Goal: Complete Application Form: Complete application form

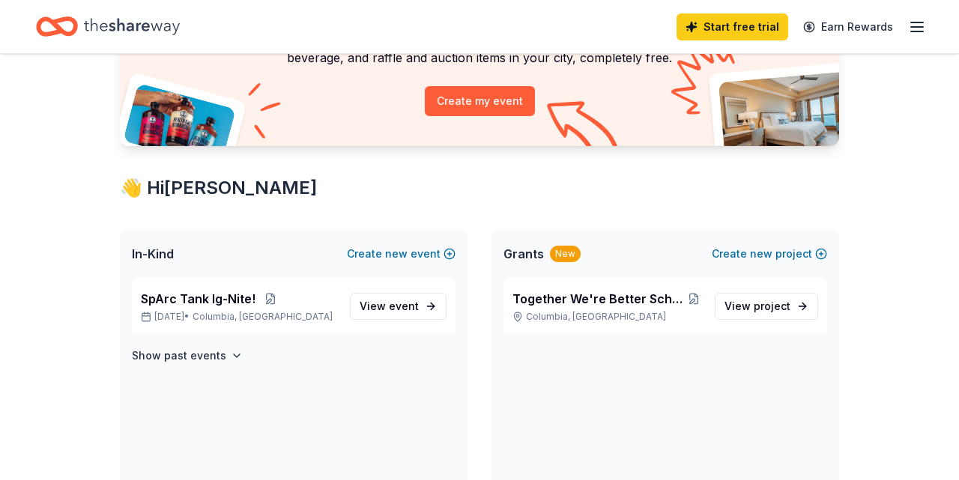
scroll to position [156, 0]
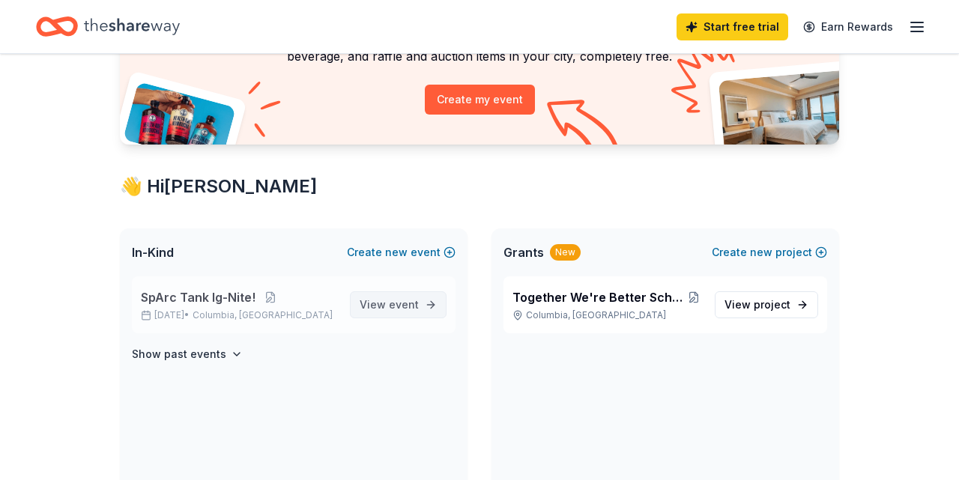
click at [372, 306] on span "View event" at bounding box center [389, 305] width 59 height 18
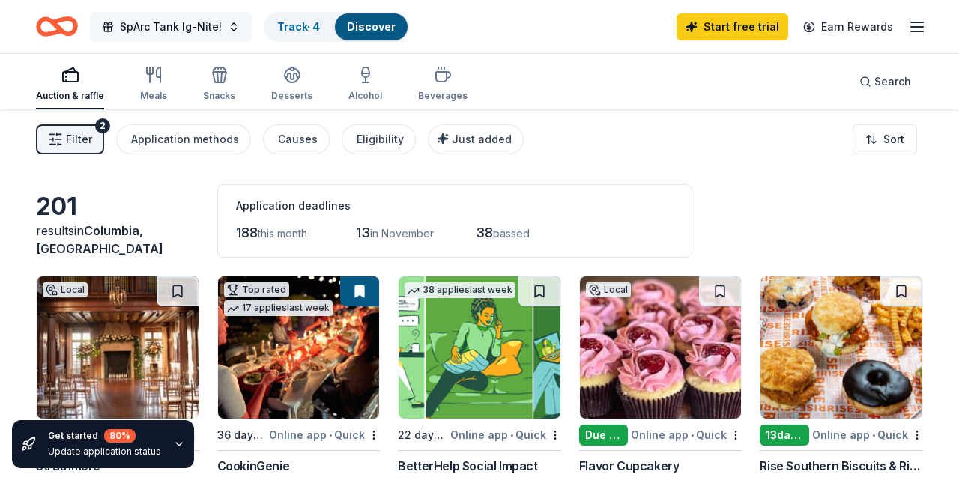
click at [190, 30] on span "SpArc Tank Ig-Nite!" at bounding box center [171, 27] width 102 height 18
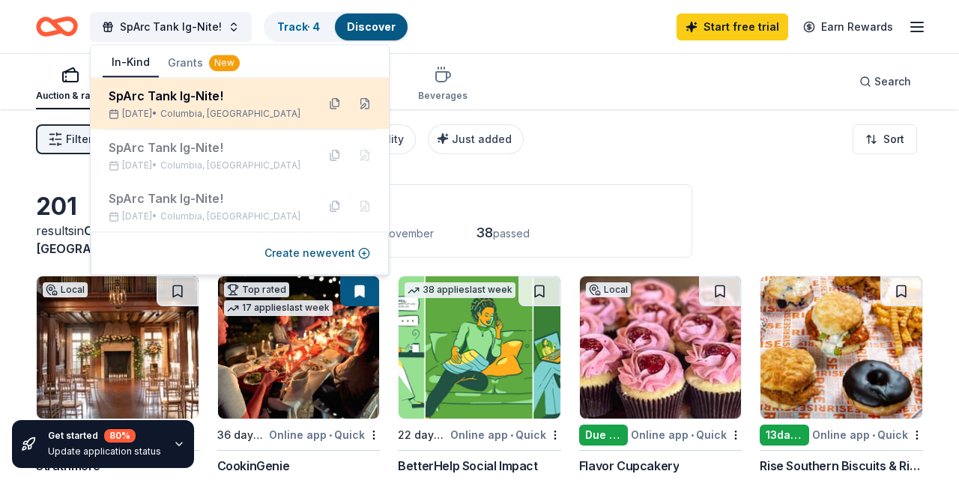
click at [178, 115] on div "Nov 21, 2025 • Columbia, MD" at bounding box center [207, 114] width 196 height 12
click at [367, 103] on button at bounding box center [365, 103] width 24 height 24
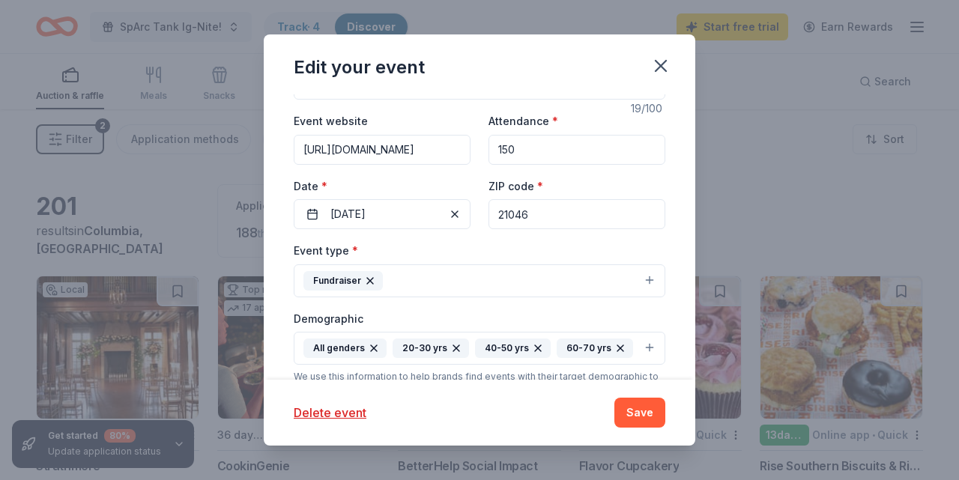
scroll to position [174, 0]
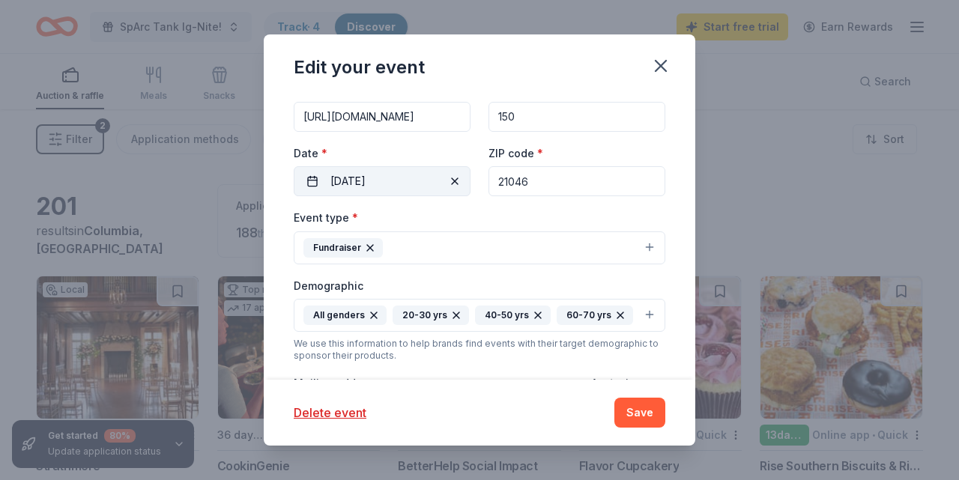
click at [409, 188] on button "11/21/2025" at bounding box center [382, 181] width 177 height 30
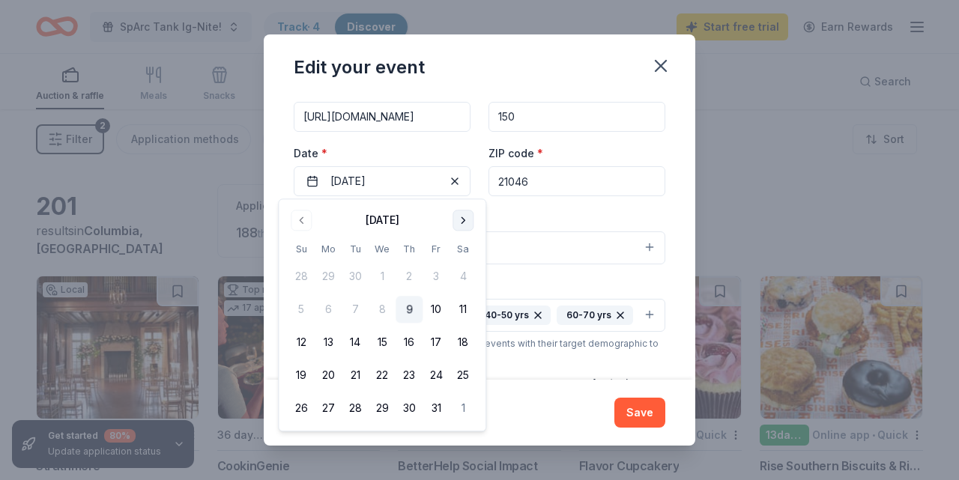
click at [461, 219] on button "Go to next month" at bounding box center [462, 220] width 21 height 21
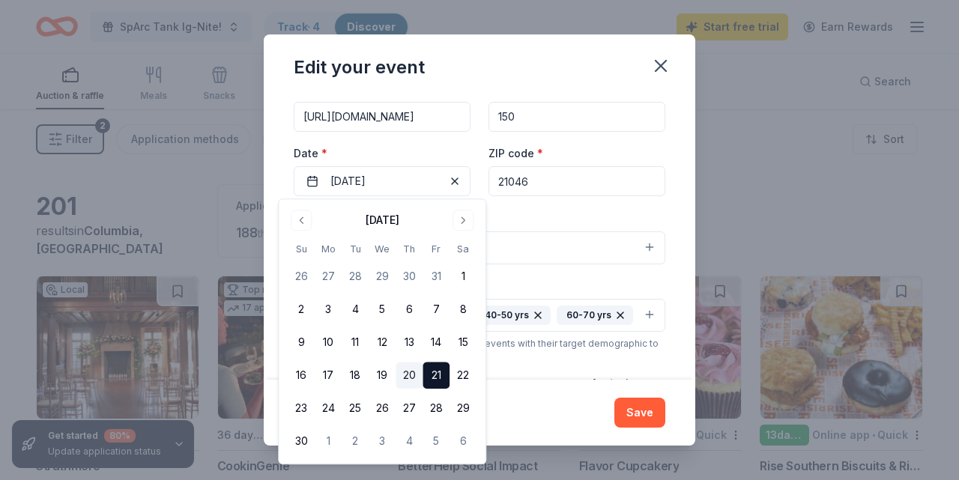
click at [410, 377] on button "20" at bounding box center [409, 376] width 27 height 27
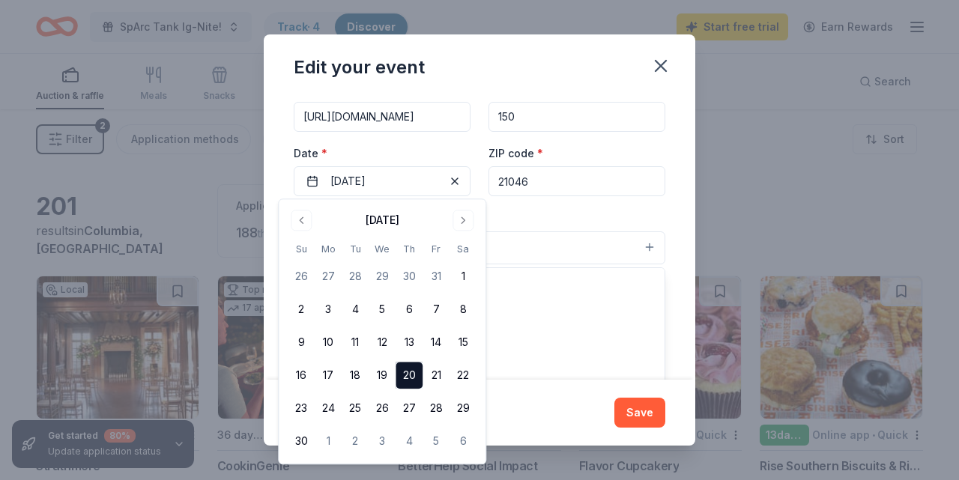
click at [593, 252] on button "Fundraiser" at bounding box center [480, 247] width 372 height 33
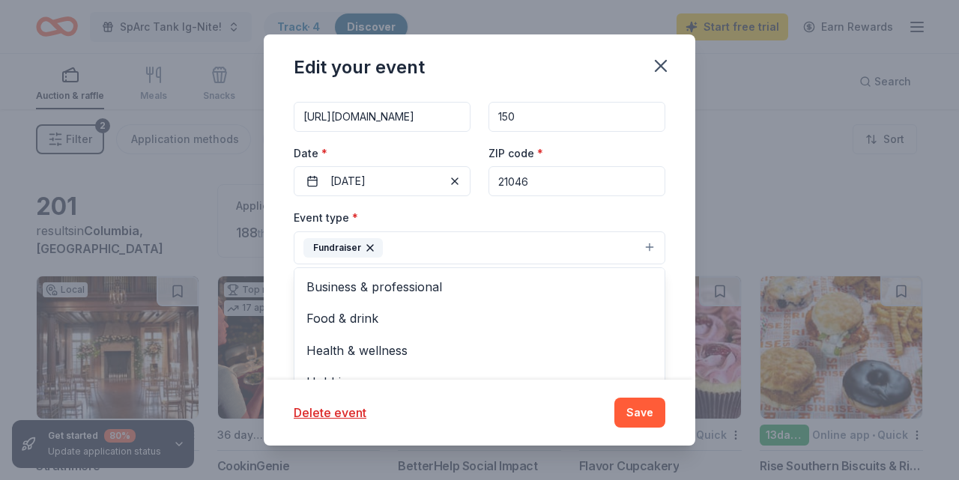
click at [623, 172] on div "Event name * SpArc Tank Ig-Nite! 19 /100 Event website https://thearcmd.org/spa…" at bounding box center [480, 360] width 372 height 695
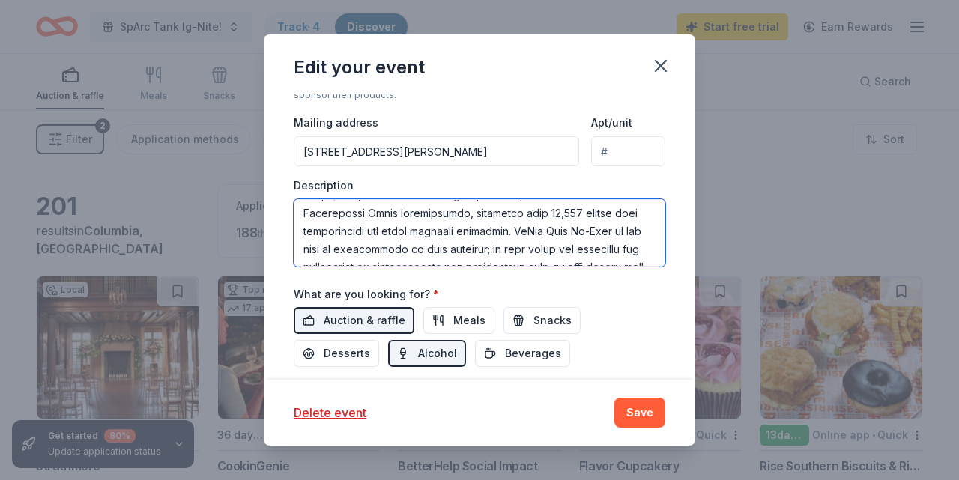
scroll to position [154, 0]
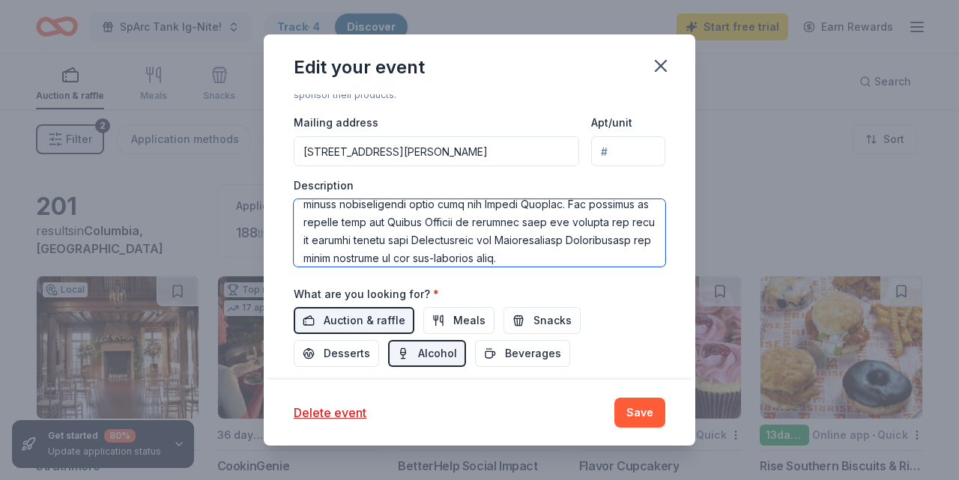
drag, startPoint x: 302, startPoint y: 214, endPoint x: 331, endPoint y: 252, distance: 47.5
click at [331, 252] on textarea at bounding box center [480, 232] width 372 height 67
click at [551, 258] on textarea at bounding box center [480, 232] width 372 height 67
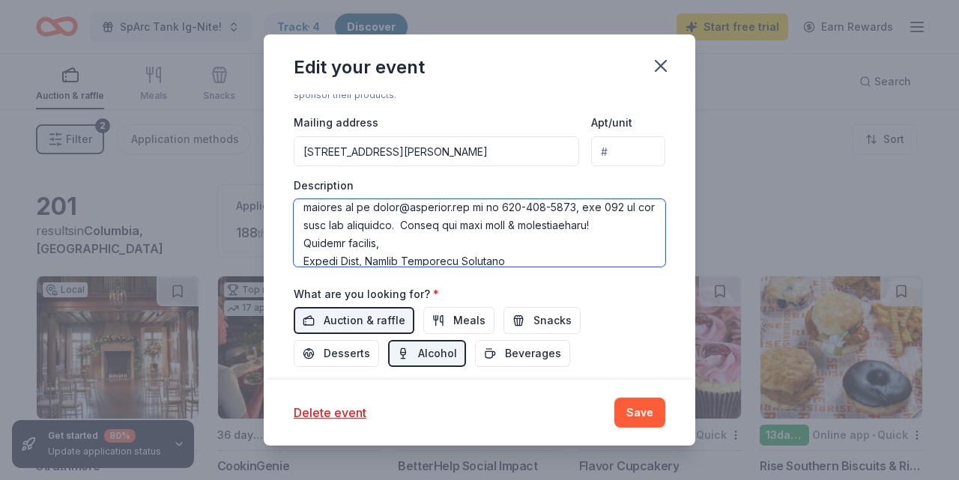
scroll to position [521, 0]
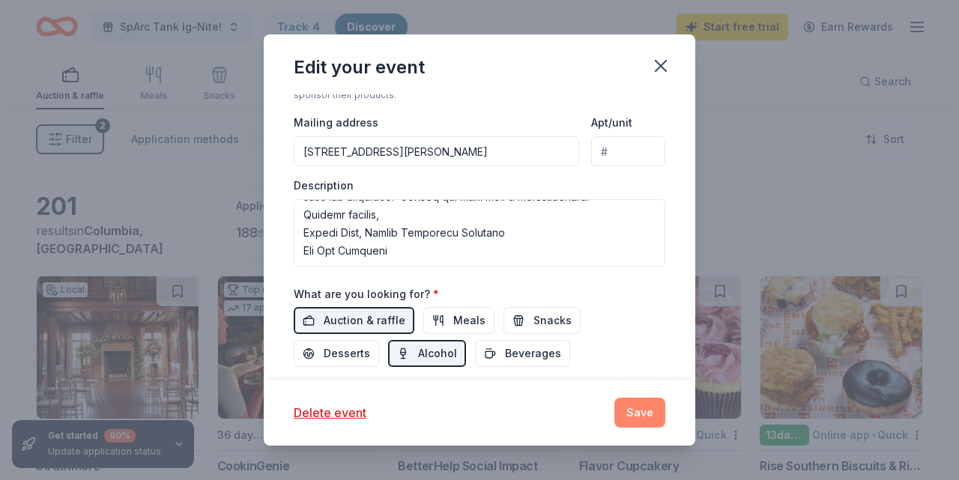
click at [628, 408] on button "Save" at bounding box center [639, 413] width 51 height 30
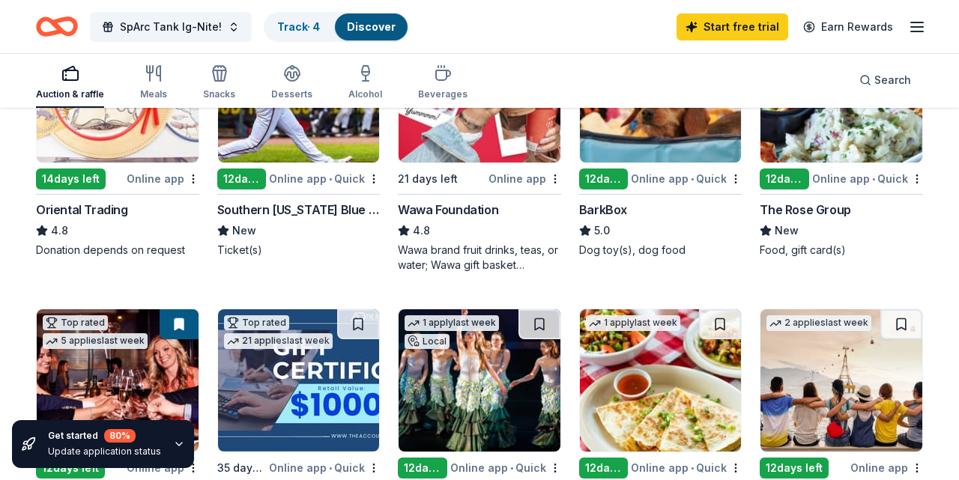
scroll to position [78, 0]
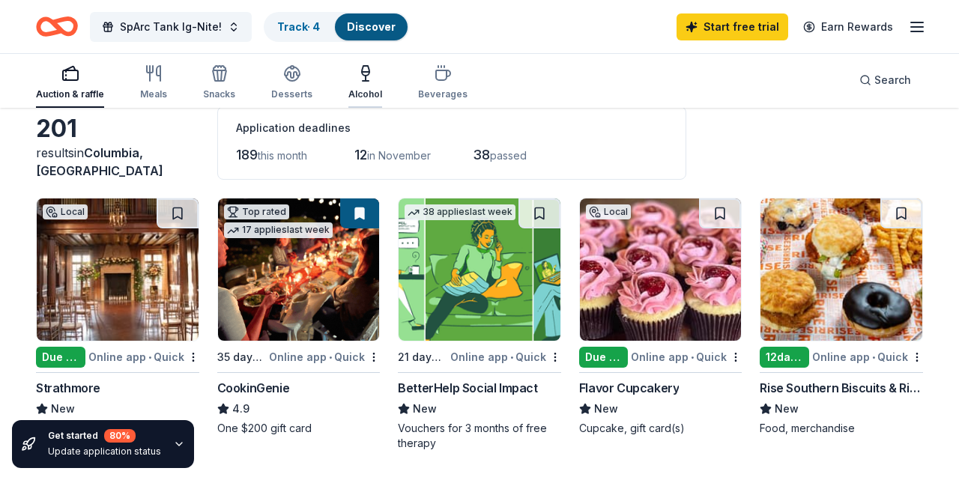
click at [363, 70] on icon "button" at bounding box center [365, 71] width 7 height 10
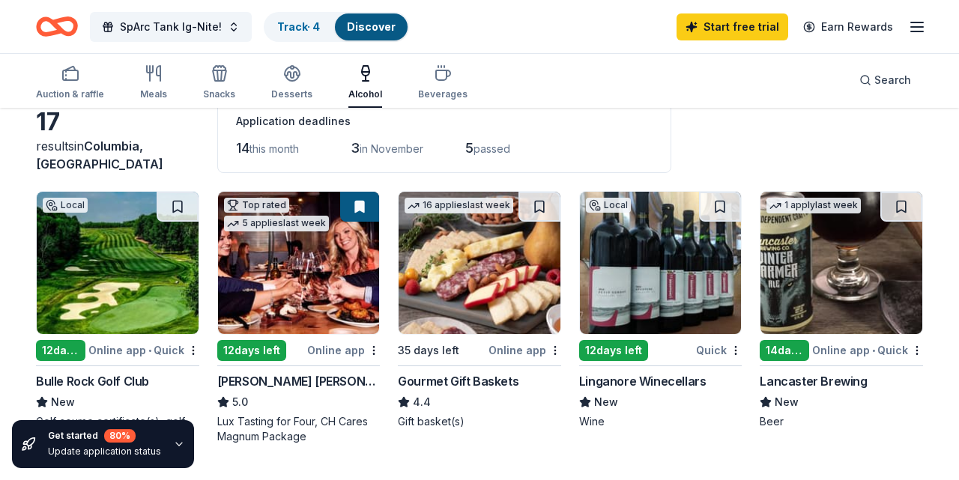
scroll to position [156, 0]
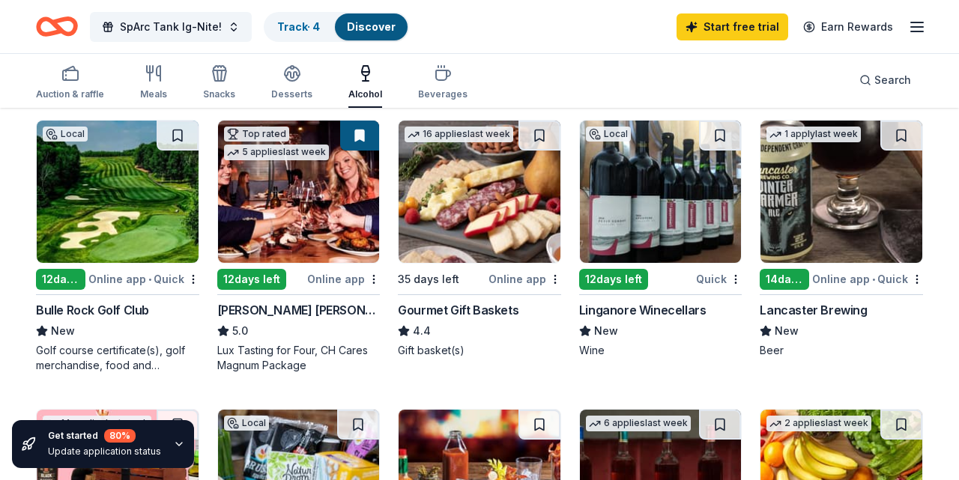
click at [721, 273] on div "Quick" at bounding box center [719, 279] width 46 height 19
click at [921, 33] on icon "button" at bounding box center [917, 27] width 18 height 18
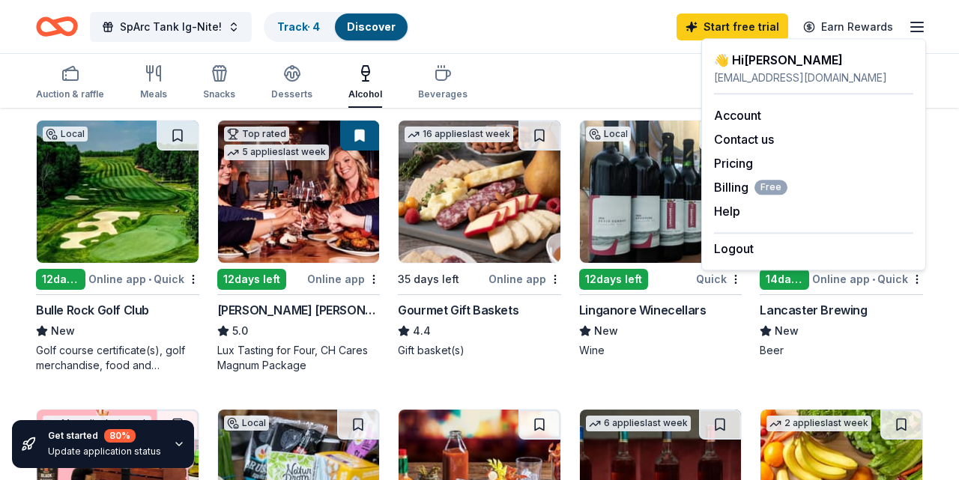
click at [543, 64] on div "Auction & raffle Meals Snacks Desserts Alcohol Beverages Search" at bounding box center [479, 79] width 887 height 55
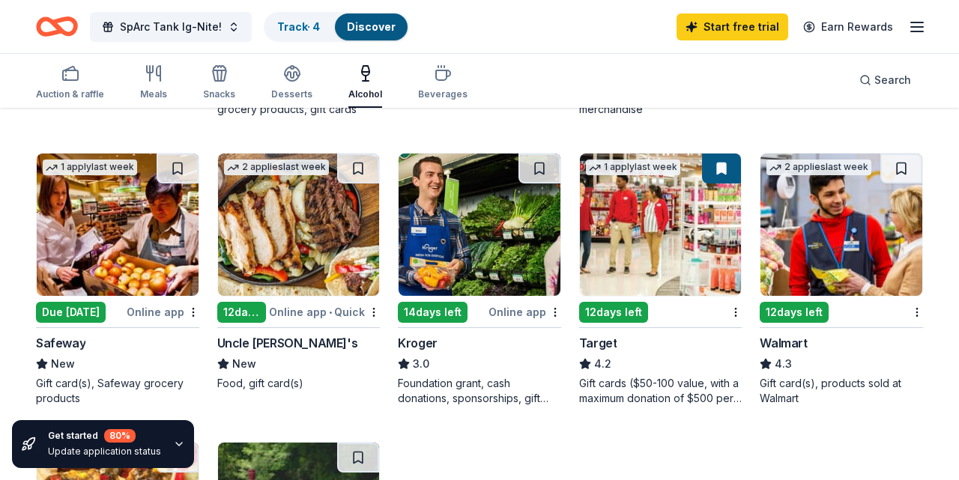
scroll to position [1091, 0]
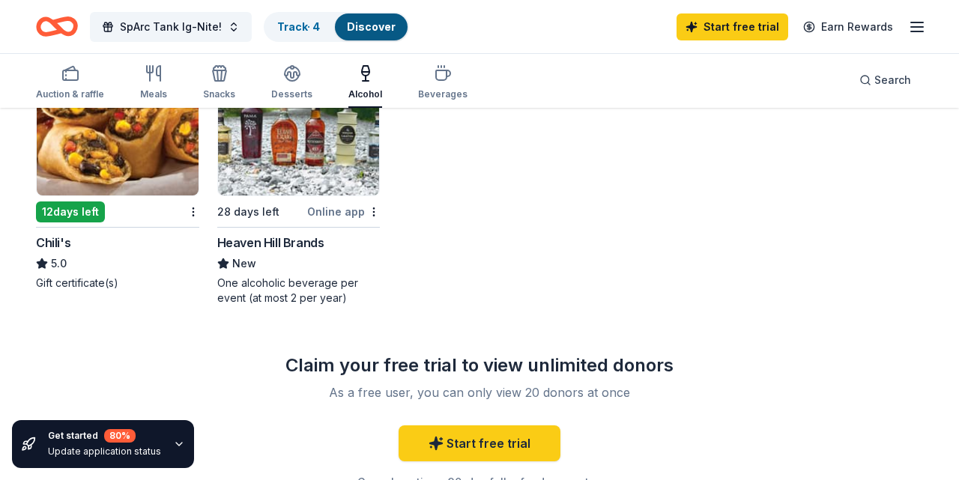
click at [273, 234] on div "Heaven Hill Brands" at bounding box center [270, 243] width 107 height 18
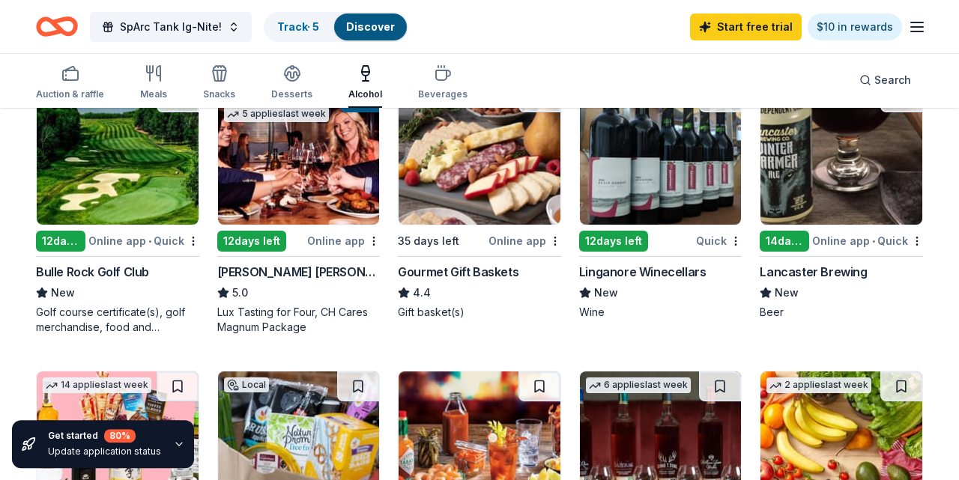
scroll to position [234, 0]
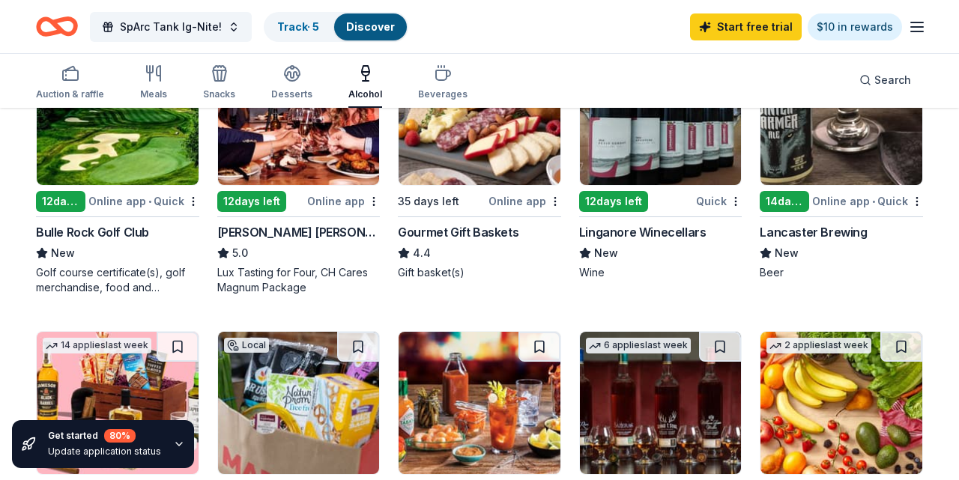
click at [814, 231] on div "Lancaster Brewing" at bounding box center [813, 232] width 107 height 18
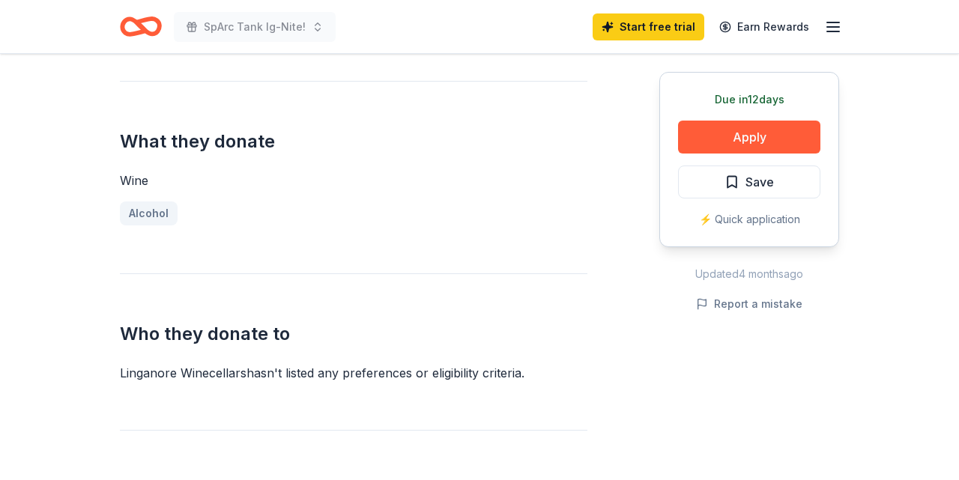
scroll to position [545, 0]
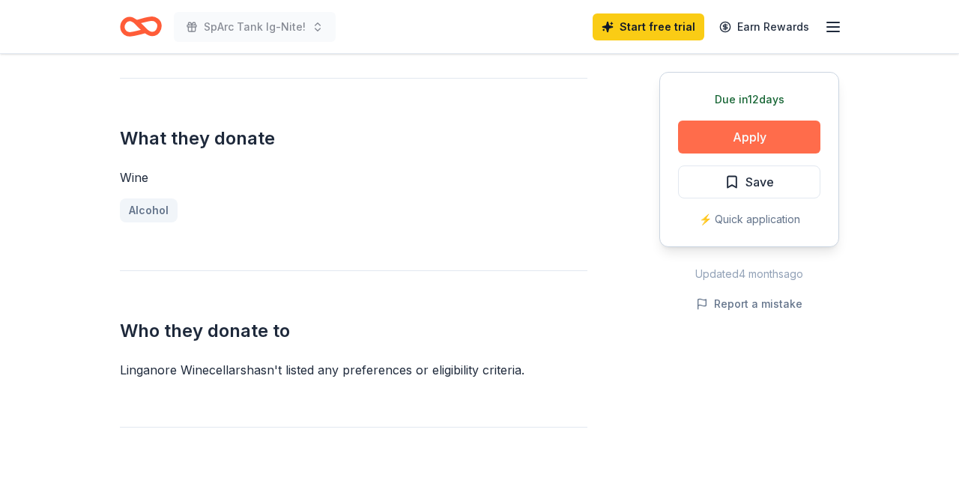
click at [772, 130] on button "Apply" at bounding box center [749, 137] width 142 height 33
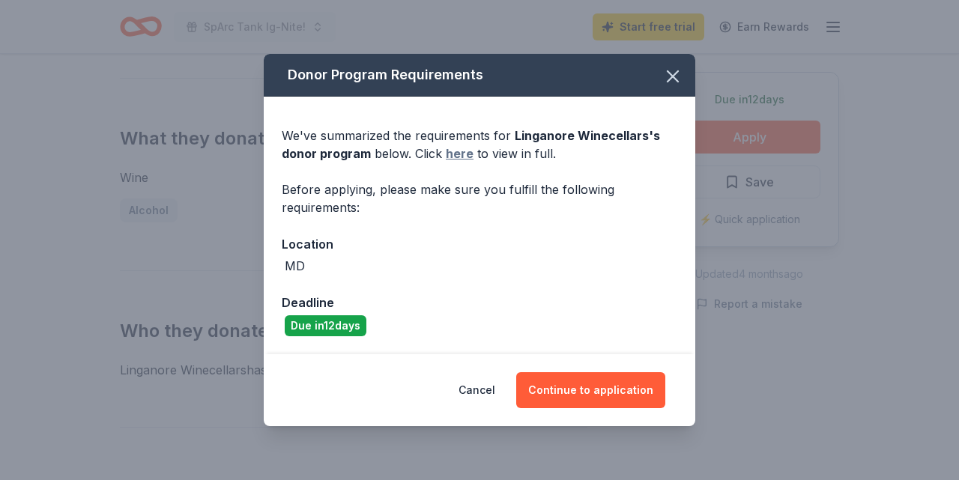
click at [463, 152] on link "here" at bounding box center [460, 154] width 28 height 18
click at [576, 399] on button "Continue to application" at bounding box center [590, 390] width 149 height 36
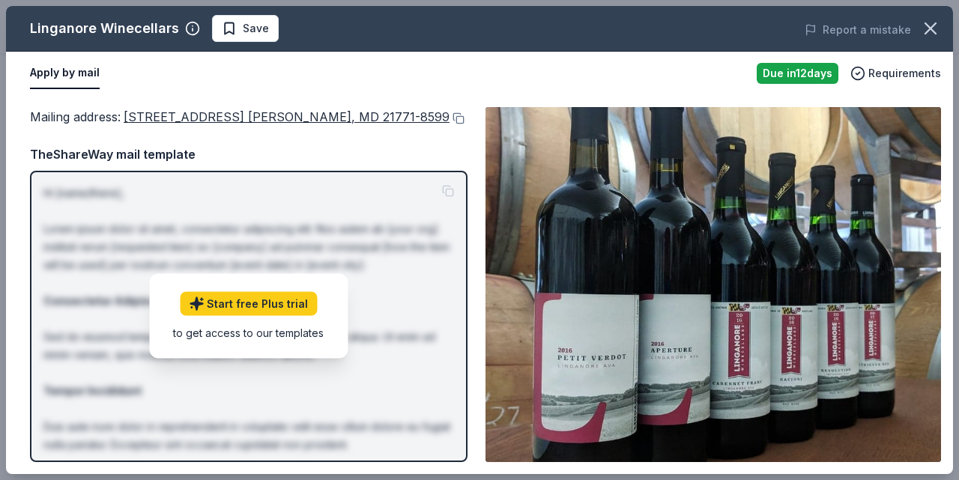
click at [422, 378] on p "Hi [name/there], Lorem ipsum dolor sit amet, consectetur adipiscing elit. Nos a…" at bounding box center [248, 408] width 411 height 449
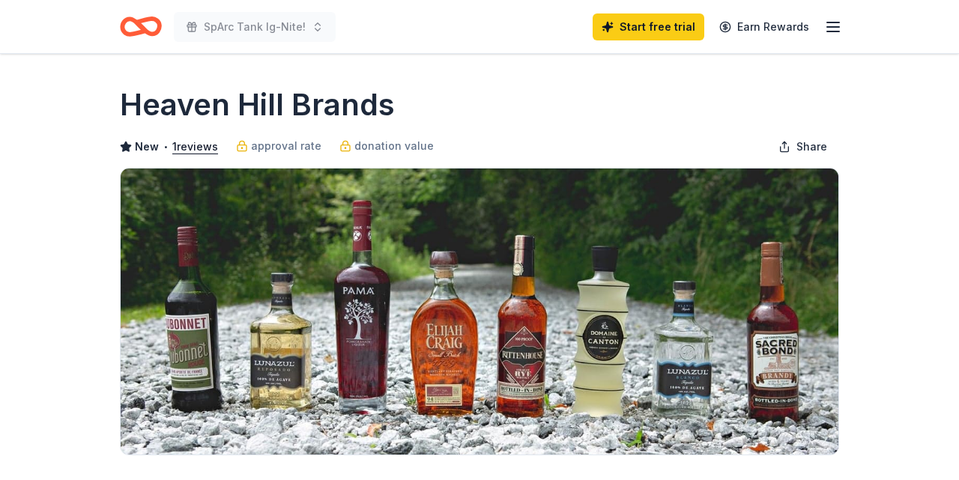
click at [837, 23] on icon "button" at bounding box center [833, 27] width 18 height 18
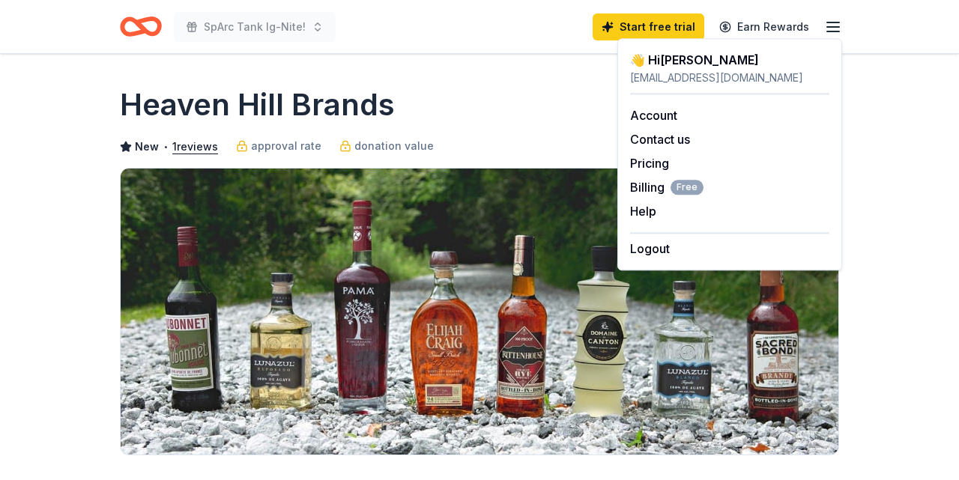
click at [837, 23] on icon "button" at bounding box center [833, 27] width 18 height 18
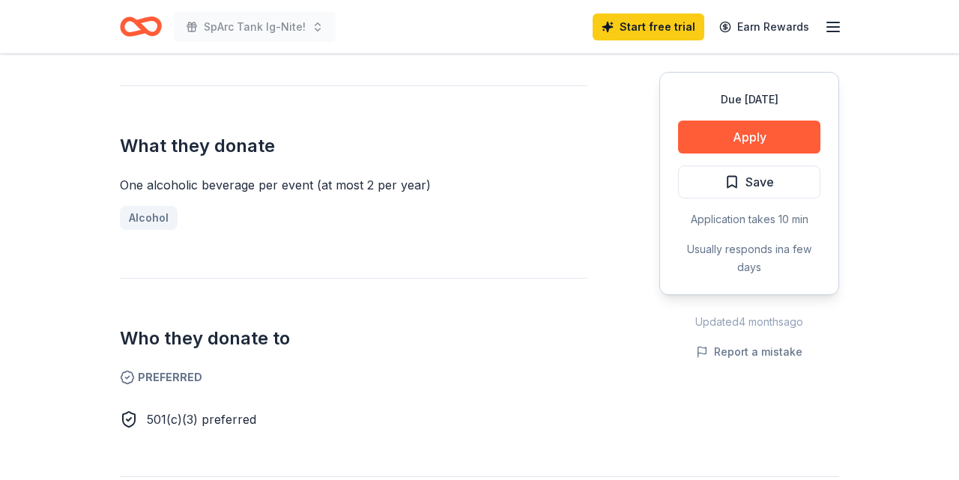
scroll to position [467, 0]
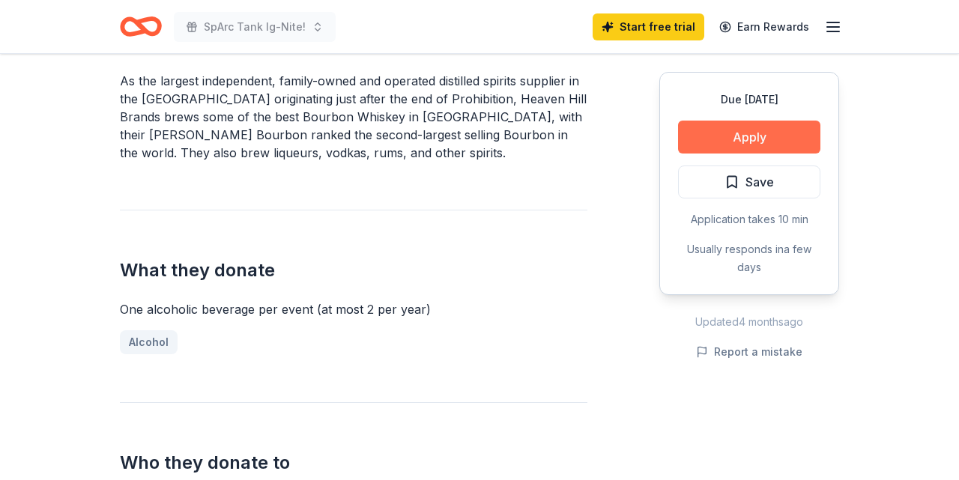
click at [784, 130] on button "Apply" at bounding box center [749, 137] width 142 height 33
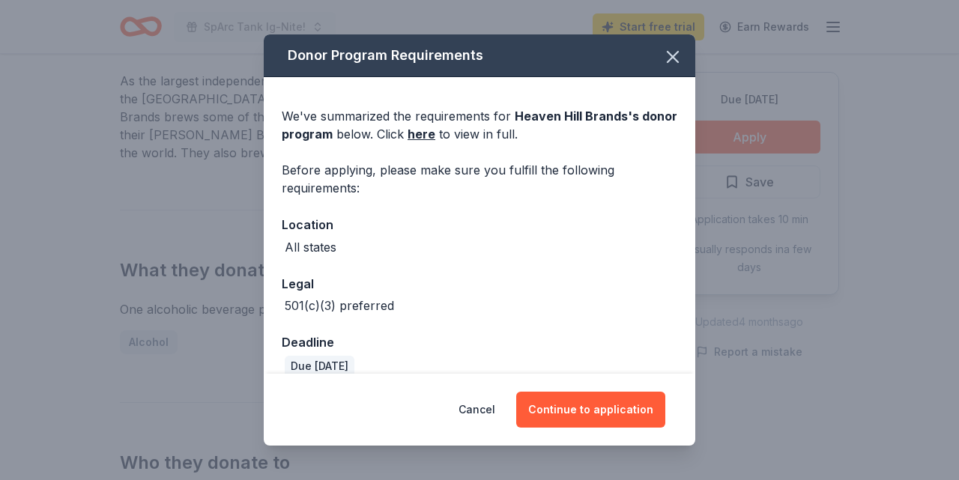
scroll to position [20, 0]
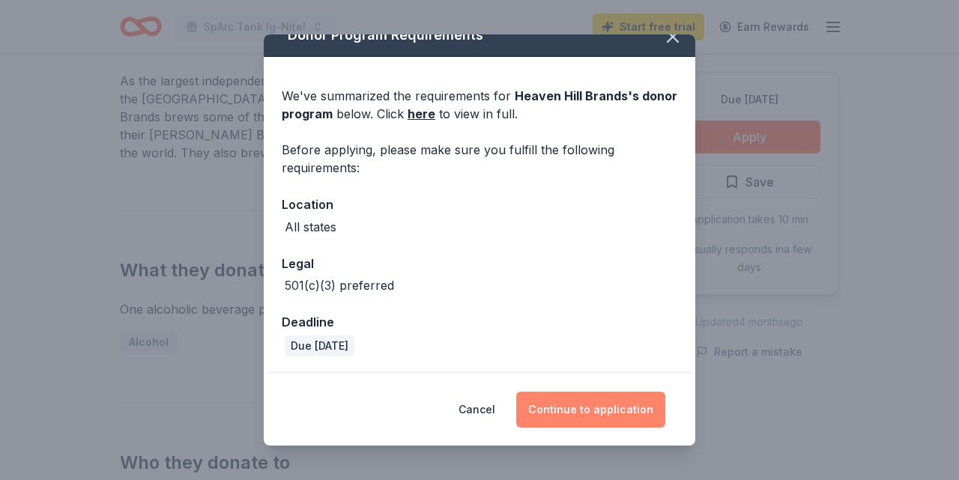
click at [569, 415] on button "Continue to application" at bounding box center [590, 410] width 149 height 36
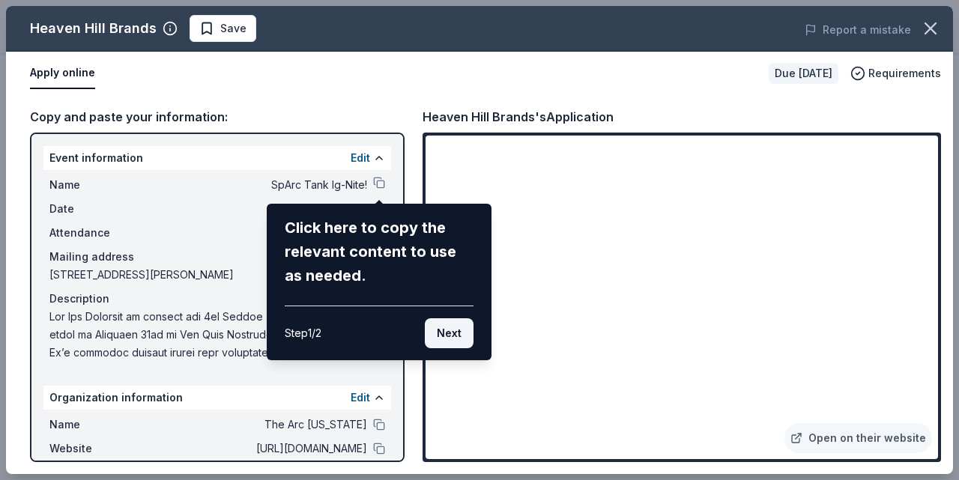
click at [449, 338] on button "Next" at bounding box center [449, 333] width 49 height 30
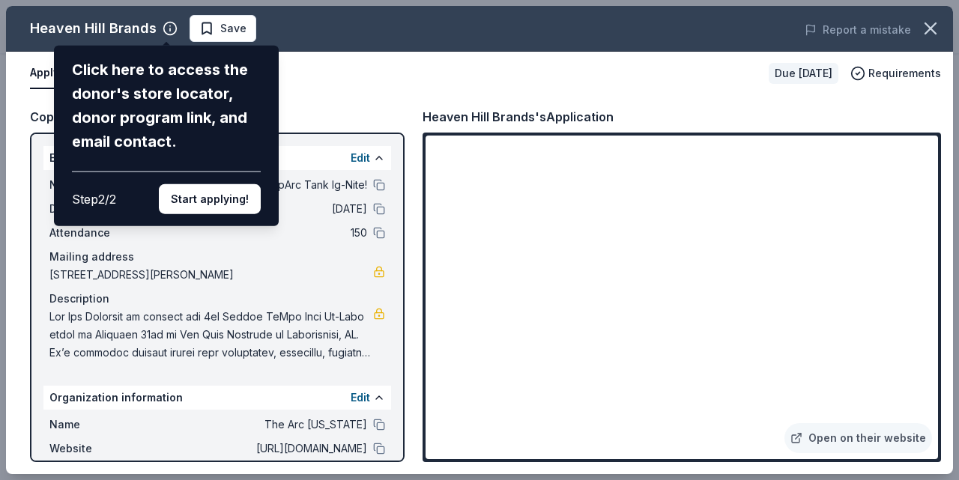
click at [920, 145] on div "Heaven Hill Brands Click here to access the donor's store locator, donor progra…" at bounding box center [479, 240] width 947 height 468
click at [234, 184] on button "Start applying!" at bounding box center [210, 199] width 102 height 30
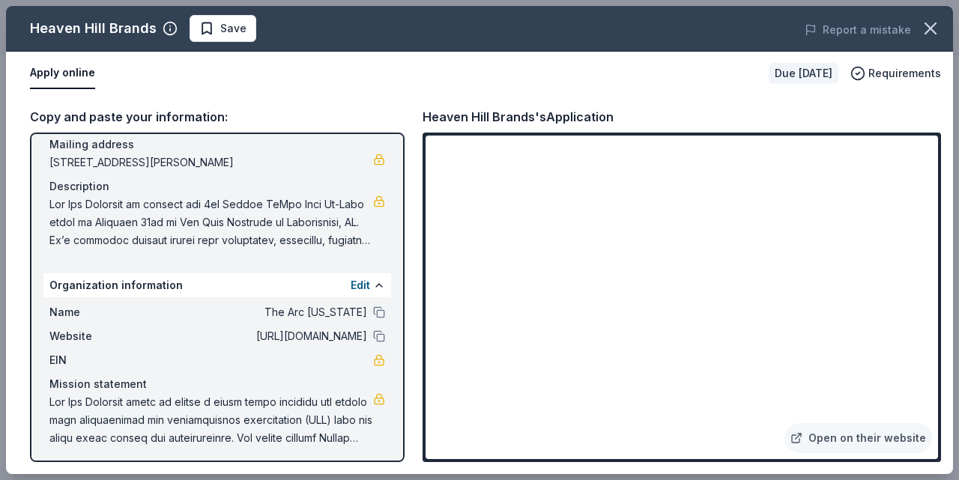
scroll to position [117, 0]
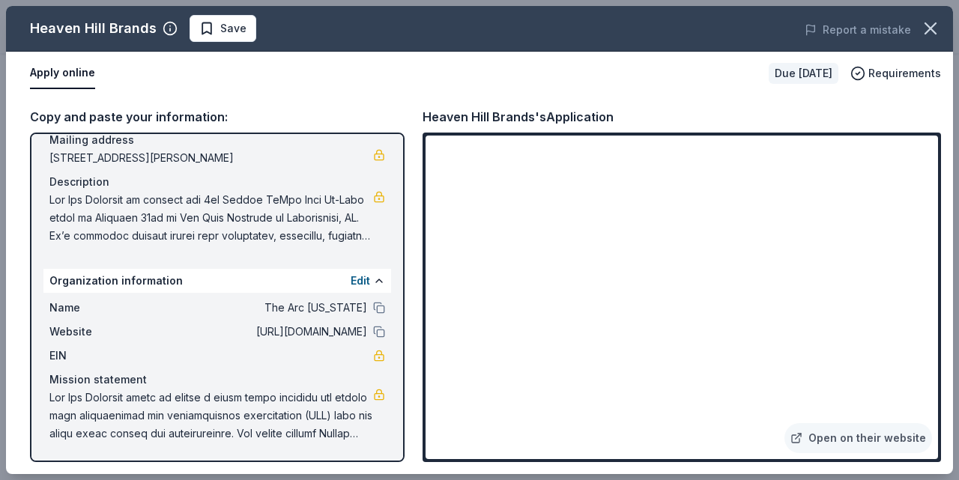
click at [52, 61] on button "Apply online" at bounding box center [62, 73] width 65 height 31
click at [220, 25] on span "Save" at bounding box center [233, 28] width 26 height 18
click at [84, 76] on button "Apply online" at bounding box center [62, 73] width 65 height 31
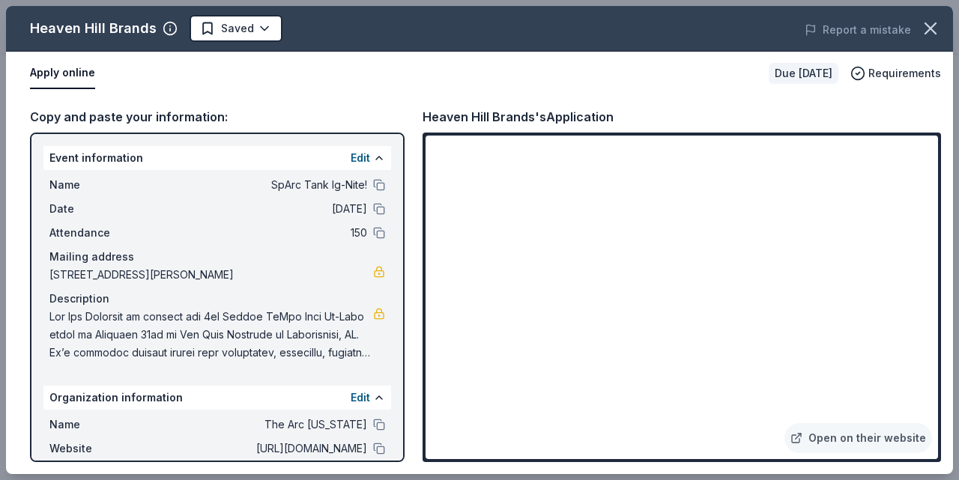
click at [655, 175] on iframe at bounding box center [682, 298] width 512 height 324
click at [928, 21] on icon "button" at bounding box center [930, 28] width 21 height 21
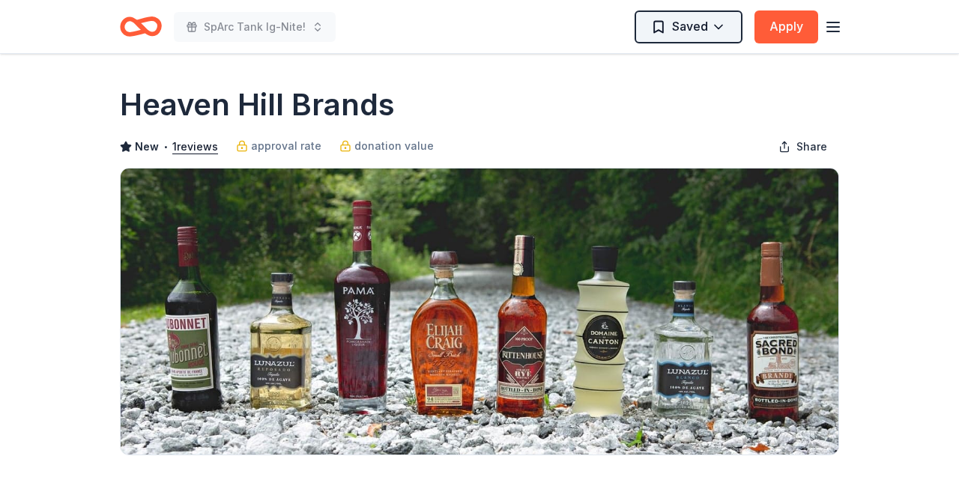
click at [712, 23] on html "SpArc Tank Ig-Nite! Saved Apply Due in 28 days Share Heaven Hill Brands New • 1…" at bounding box center [479, 240] width 959 height 480
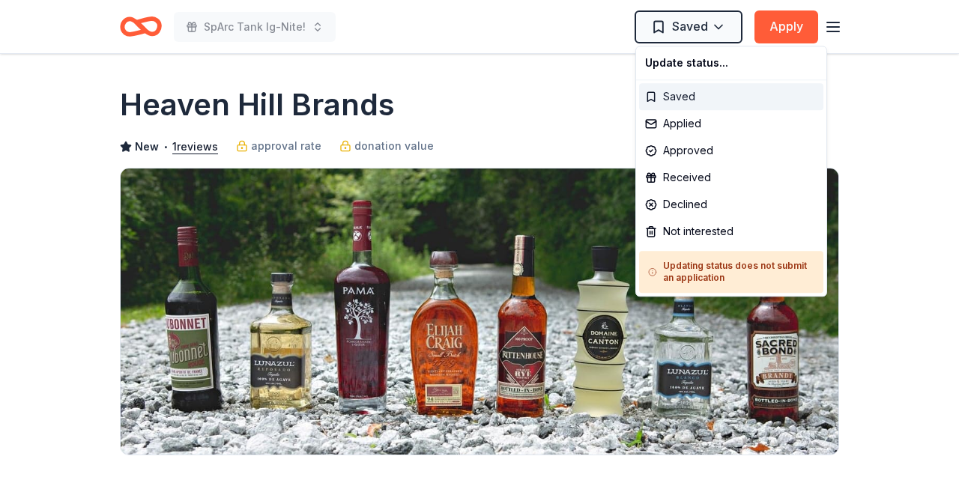
click at [691, 99] on div "Saved" at bounding box center [731, 96] width 184 height 27
click at [711, 28] on html "SpArc Tank Ig-Nite! Saved Apply Due in 28 days Share Heaven Hill Brands New • 1…" at bounding box center [479, 240] width 959 height 480
click at [691, 121] on div "Applied" at bounding box center [731, 123] width 184 height 27
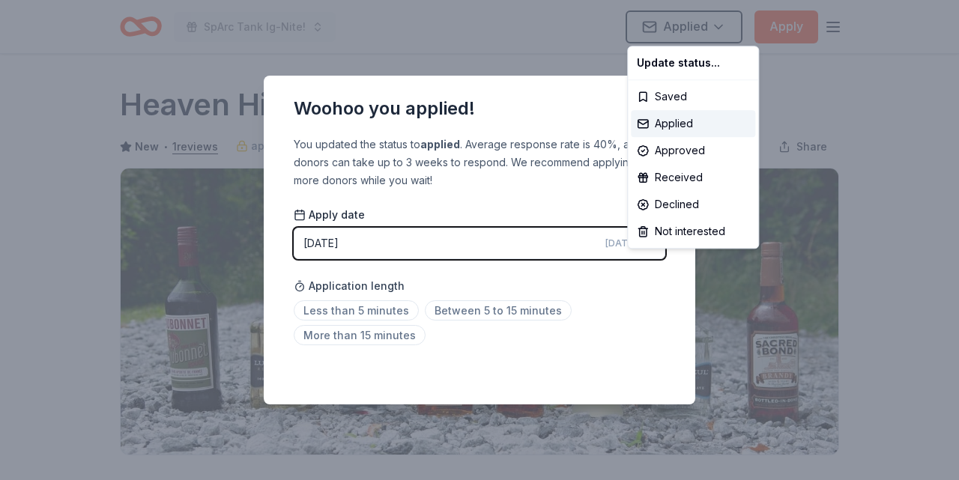
click at [604, 285] on html "SpArc Tank Ig-Nite! Applied Apply Due in 28 days Share Heaven Hill Brands New •…" at bounding box center [479, 240] width 959 height 480
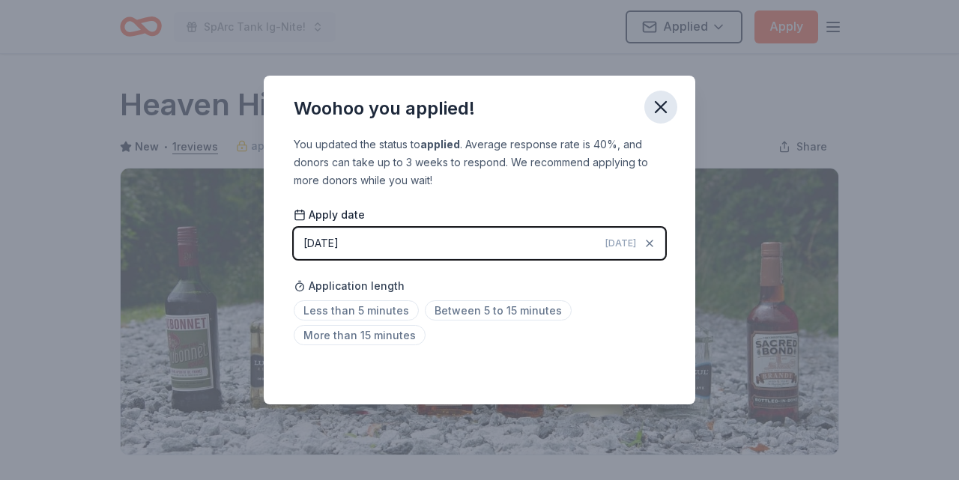
click at [653, 106] on icon "button" at bounding box center [660, 107] width 21 height 21
